Goal: Information Seeking & Learning: Learn about a topic

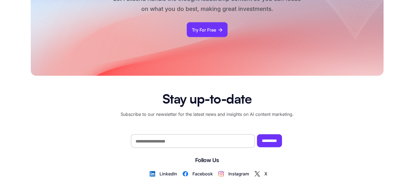
scroll to position [3051, 0]
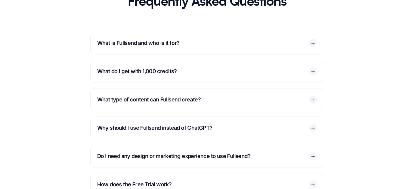
scroll to position [790, 0]
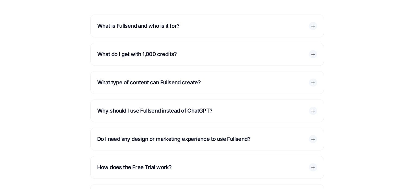
click at [316, 108] on div at bounding box center [313, 111] width 8 height 8
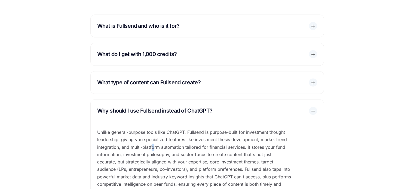
drag, startPoint x: 152, startPoint y: 149, endPoint x: 154, endPoint y: 137, distance: 12.7
click at [153, 138] on p "Unlike general-purpose tools like ChatGPT, Fullsend is purpose-built for invest…" at bounding box center [194, 165] width 207 height 87
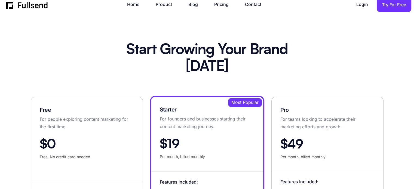
scroll to position [0, 0]
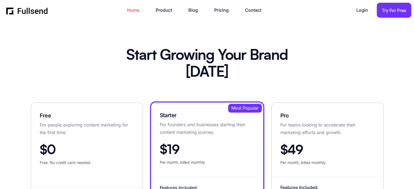
click at [136, 8] on link "Home" at bounding box center [136, 10] width 18 height 7
